Goal: Unclear

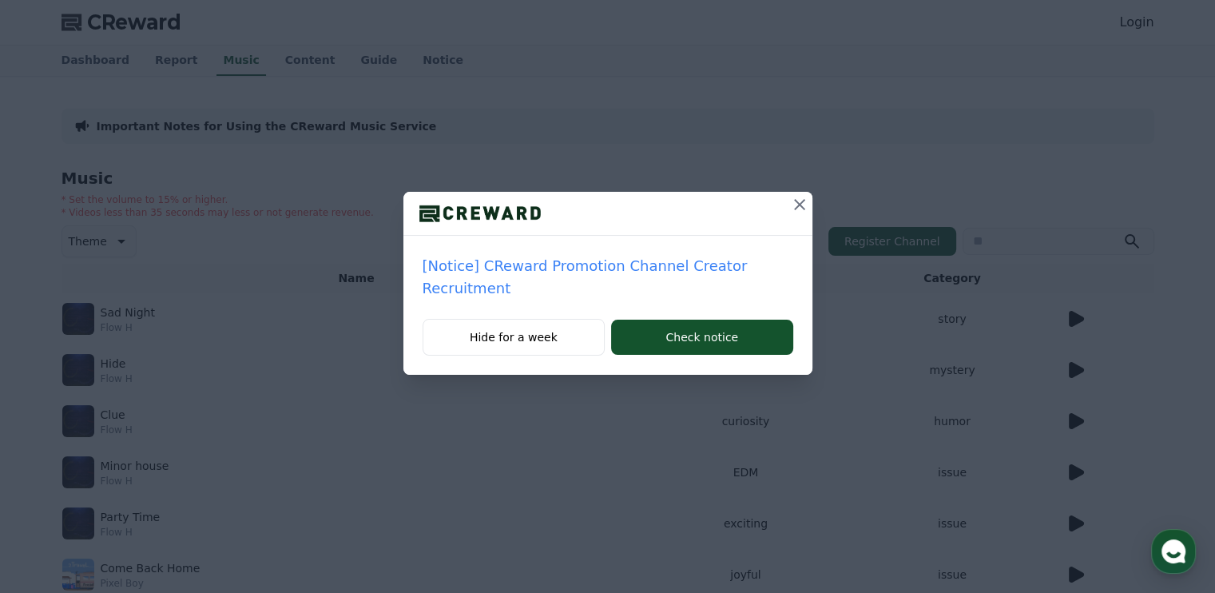
click at [796, 208] on icon at bounding box center [799, 204] width 19 height 19
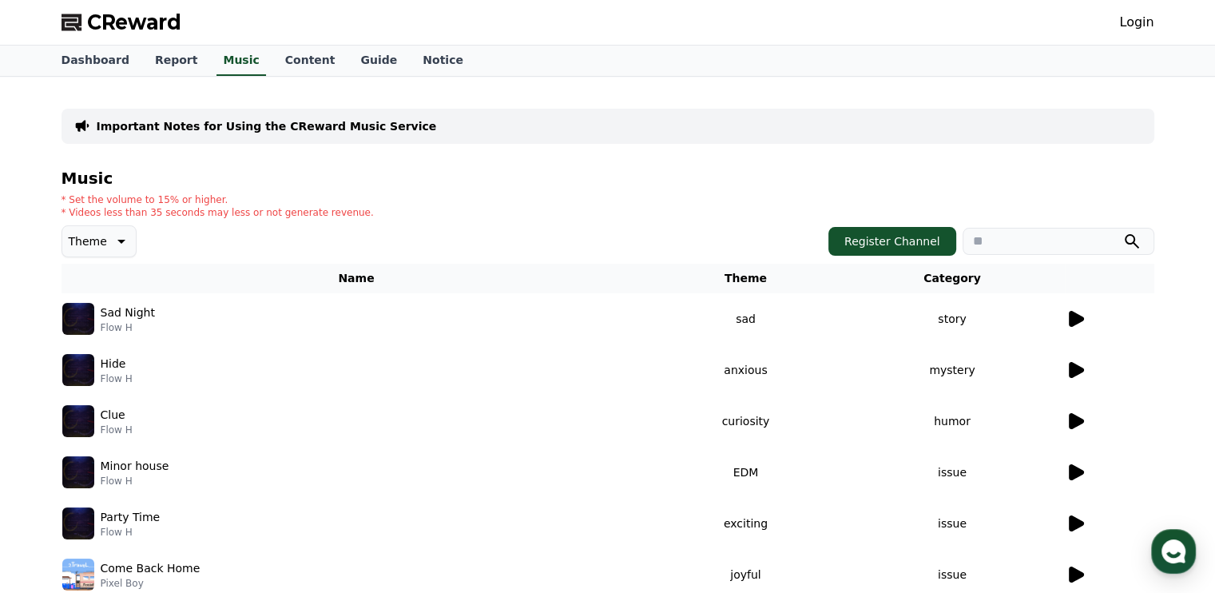
click at [1082, 313] on icon at bounding box center [1075, 318] width 19 height 19
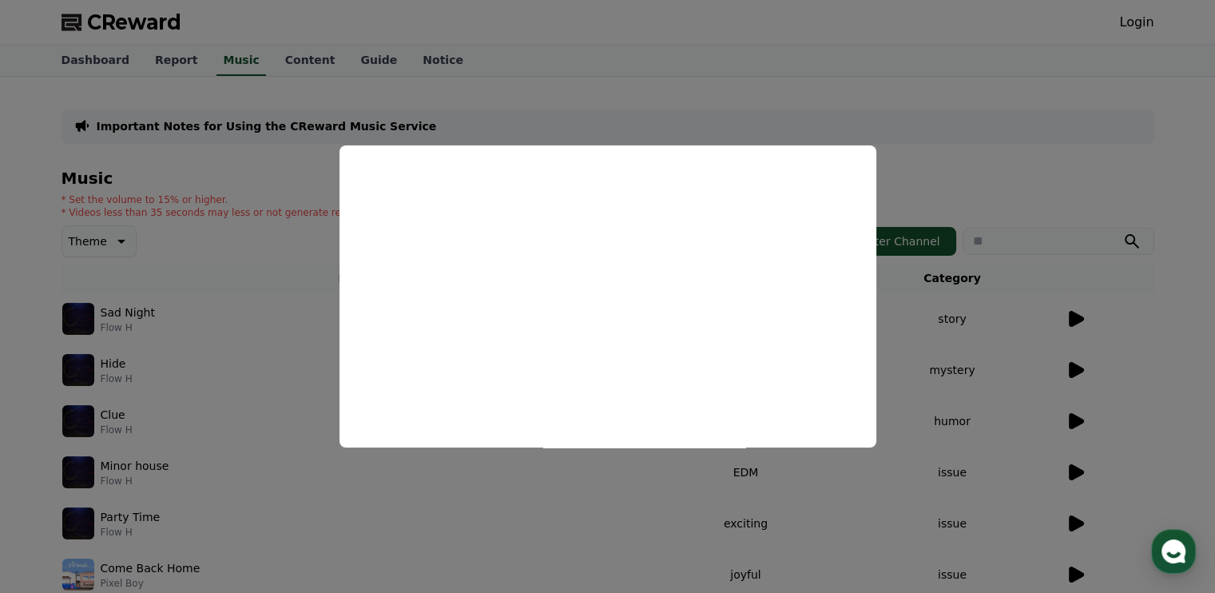
click at [1066, 309] on button at bounding box center [1075, 318] width 19 height 19
click at [1020, 163] on button "close modal" at bounding box center [607, 296] width 1215 height 593
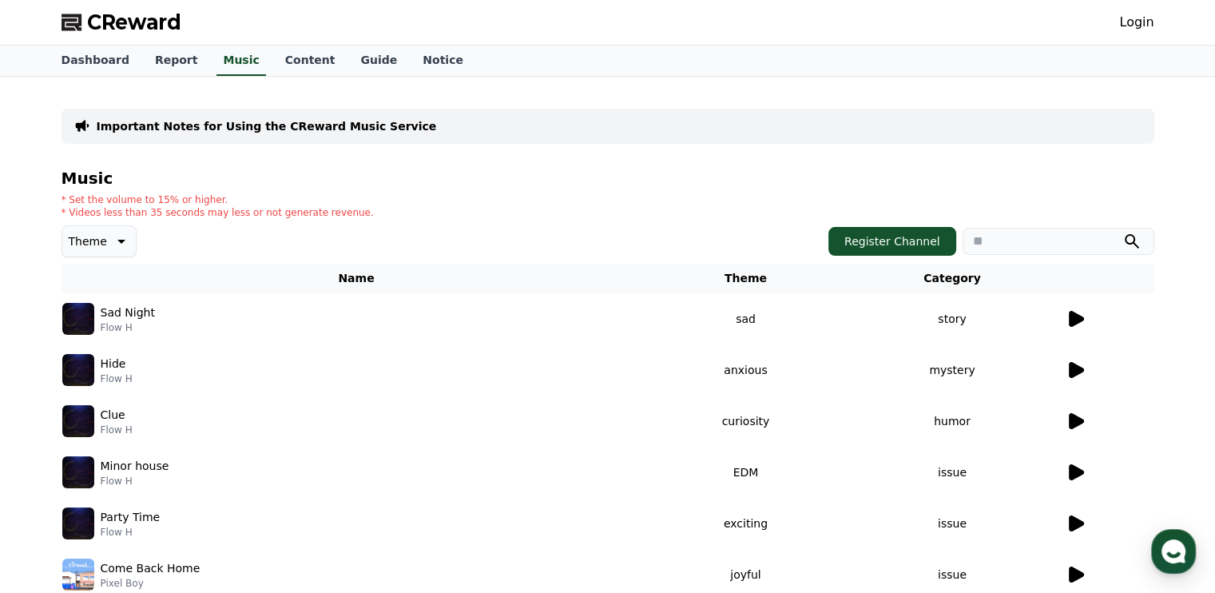
click at [1085, 371] on div at bounding box center [1110, 369] width 88 height 19
click at [1076, 375] on icon at bounding box center [1075, 369] width 19 height 19
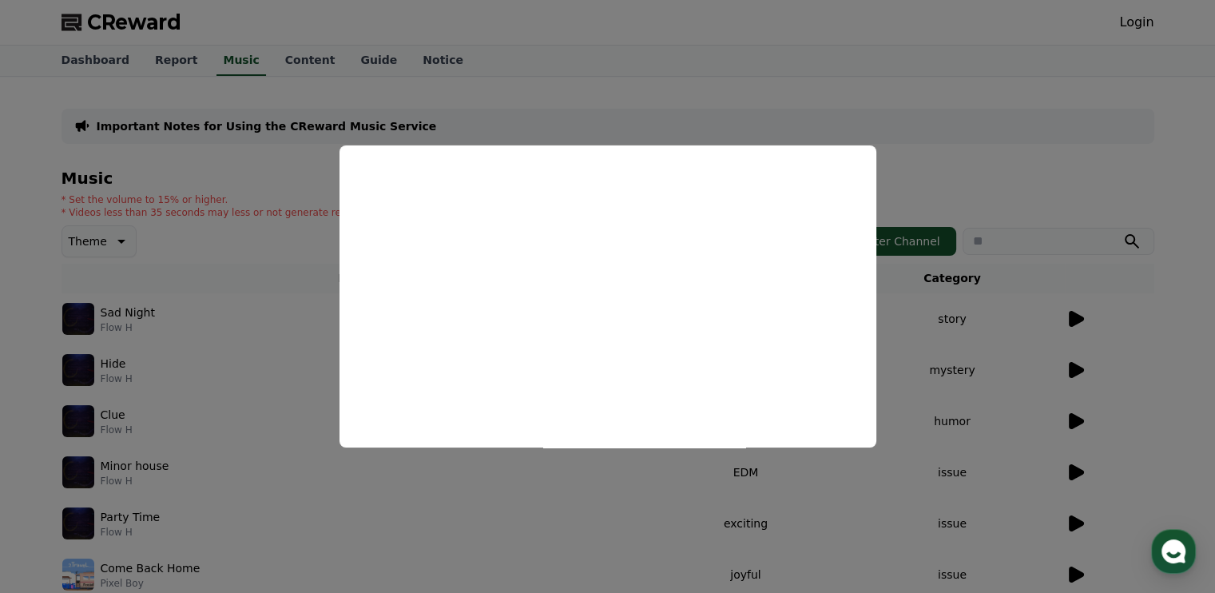
click at [1066, 360] on button at bounding box center [1075, 369] width 19 height 19
click at [1075, 419] on button "close modal" at bounding box center [607, 296] width 1215 height 593
click at [1075, 419] on icon at bounding box center [1076, 421] width 15 height 16
click at [1074, 526] on button "close modal" at bounding box center [607, 296] width 1215 height 593
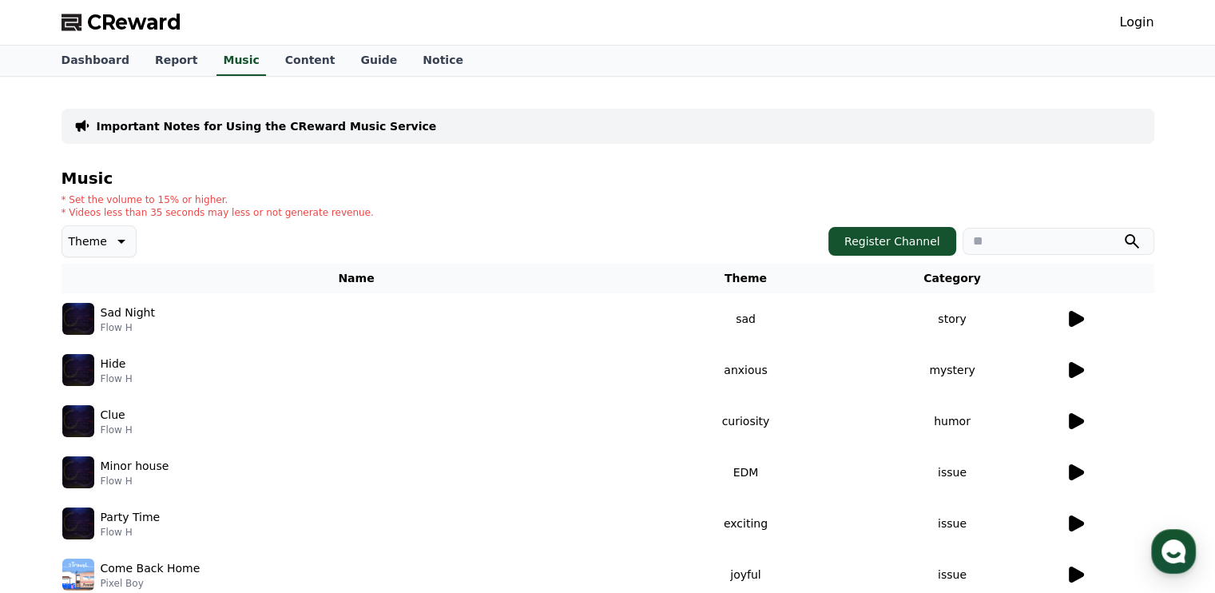
click at [1076, 524] on icon at bounding box center [1076, 523] width 15 height 16
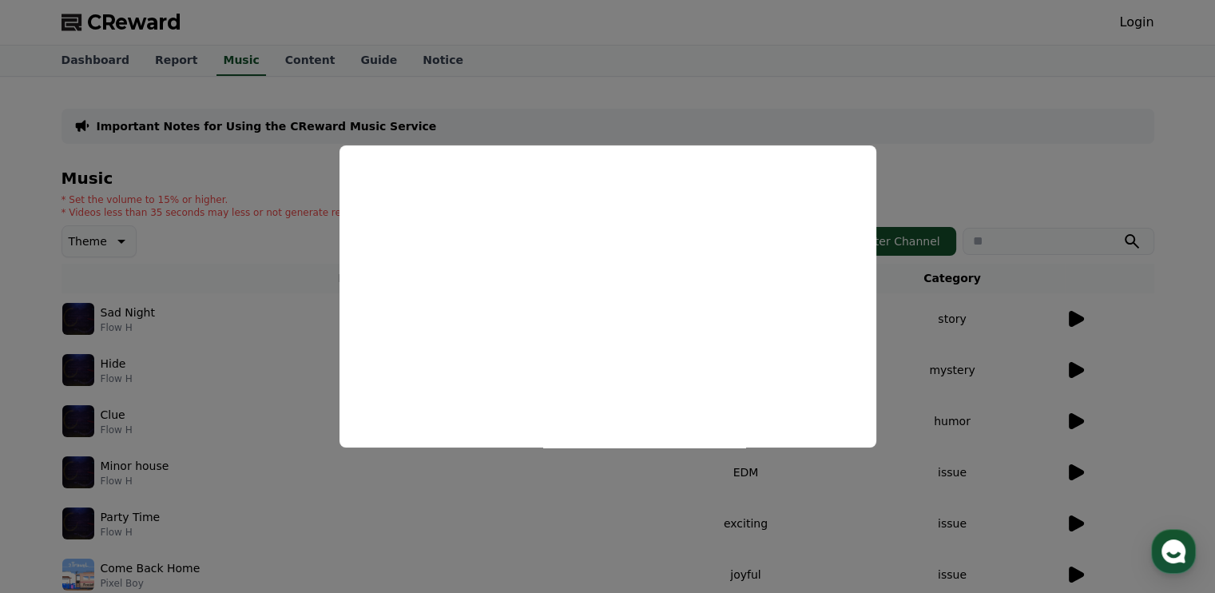
click at [1074, 420] on button "close modal" at bounding box center [607, 296] width 1215 height 593
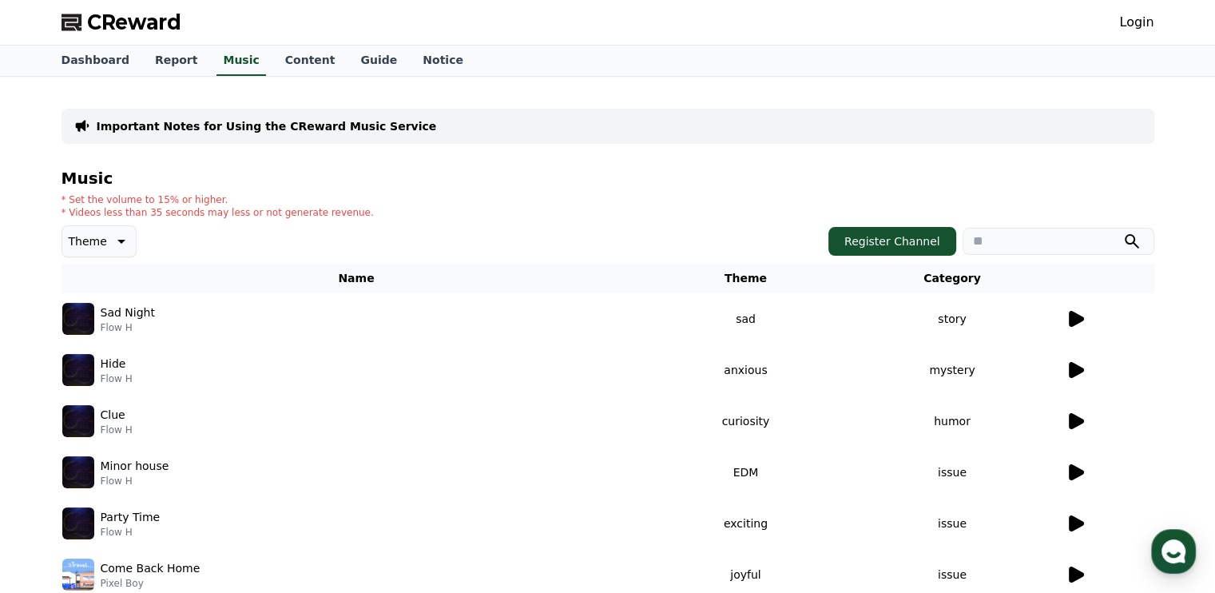
click at [1076, 420] on icon at bounding box center [1076, 421] width 15 height 16
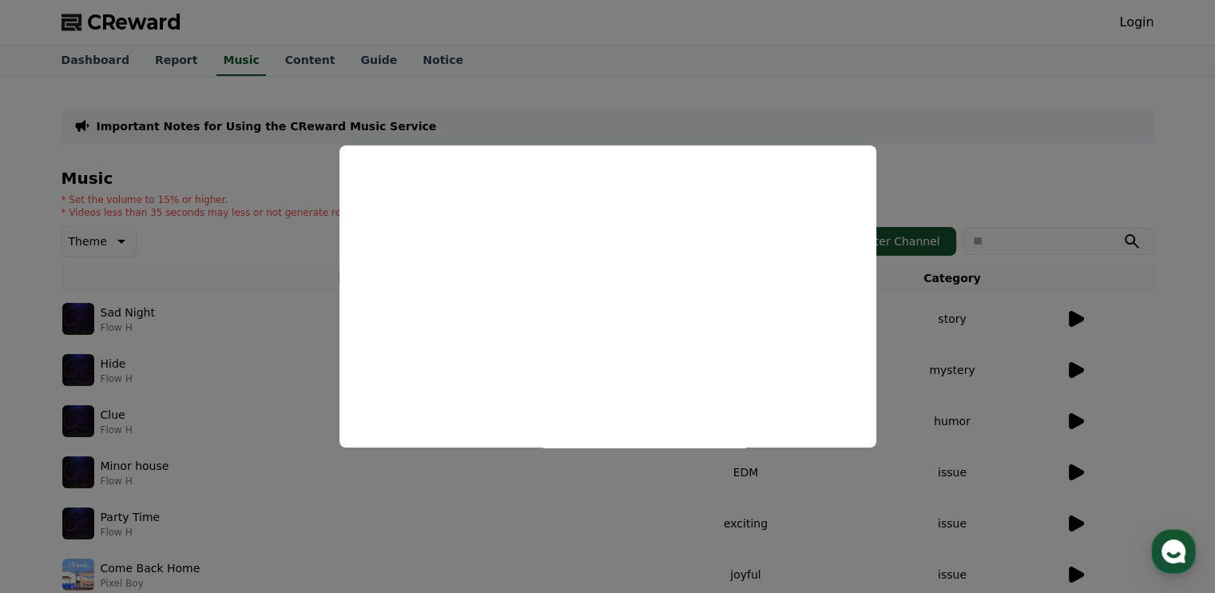
click at [958, 84] on button "close modal" at bounding box center [607, 296] width 1215 height 593
